Goal: Information Seeking & Learning: Learn about a topic

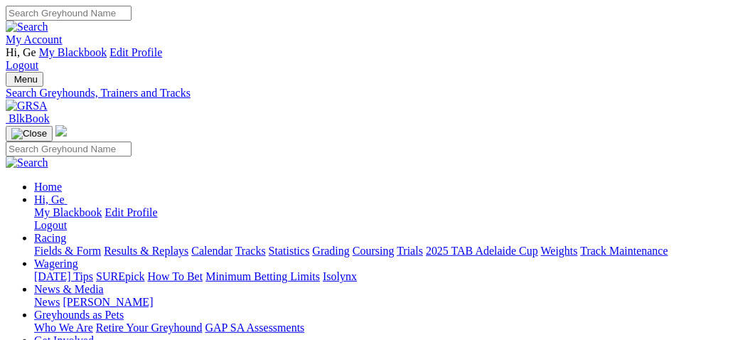
select select "mandurah"
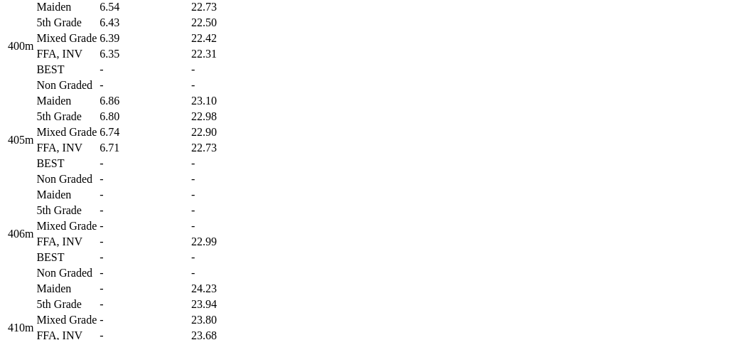
scroll to position [1326, 0]
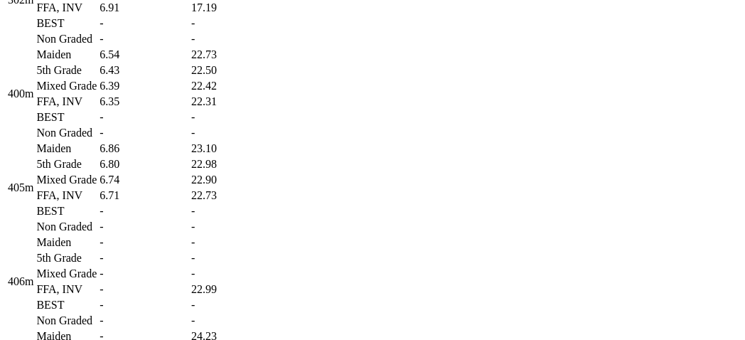
click at [34, 234] on td "405m" at bounding box center [20, 187] width 27 height 92
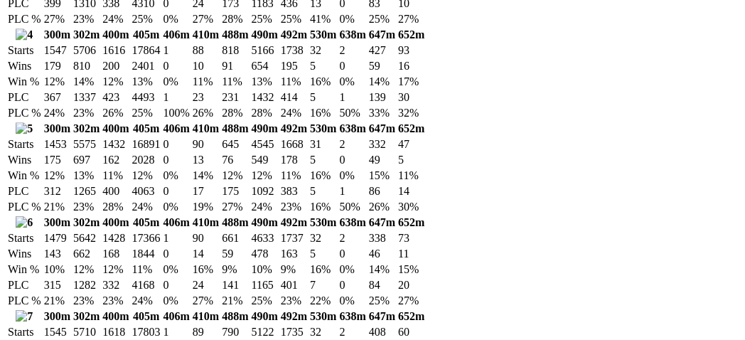
scroll to position [2700, 0]
